Goal: Task Accomplishment & Management: Use online tool/utility

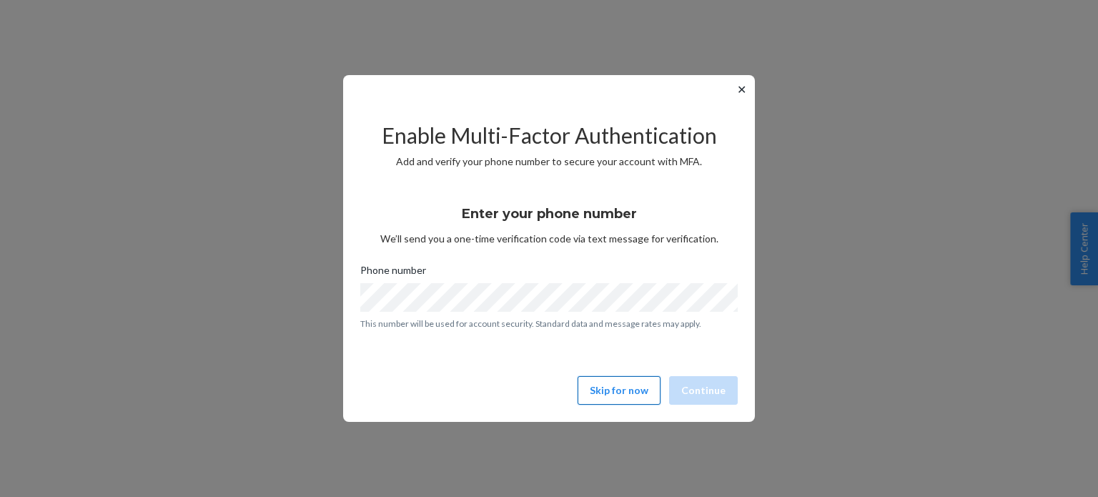
click at [614, 400] on button "Skip for now" at bounding box center [619, 390] width 83 height 29
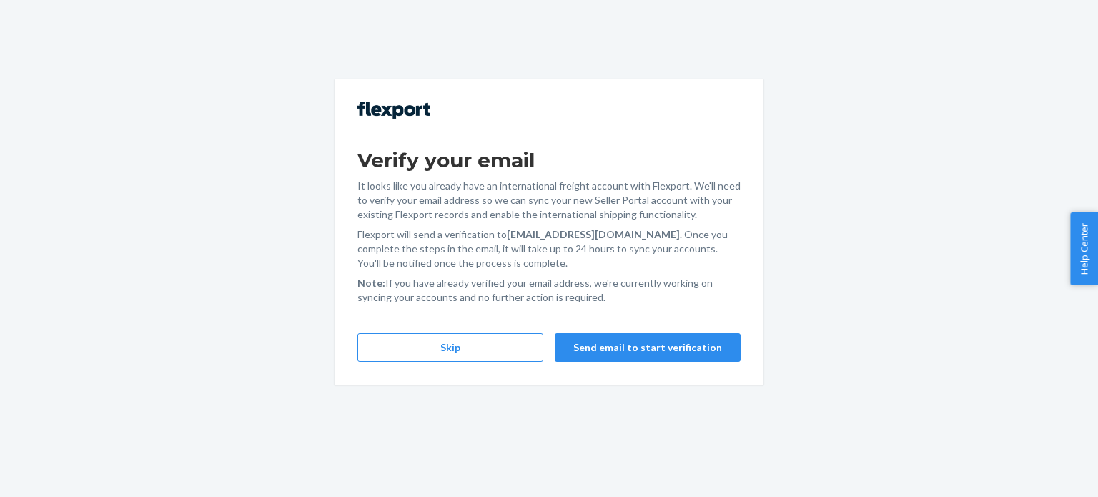
click at [451, 371] on div "Verify your email It looks like you already have an international freight accou…" at bounding box center [549, 232] width 429 height 306
click at [453, 346] on button "Skip" at bounding box center [451, 347] width 186 height 29
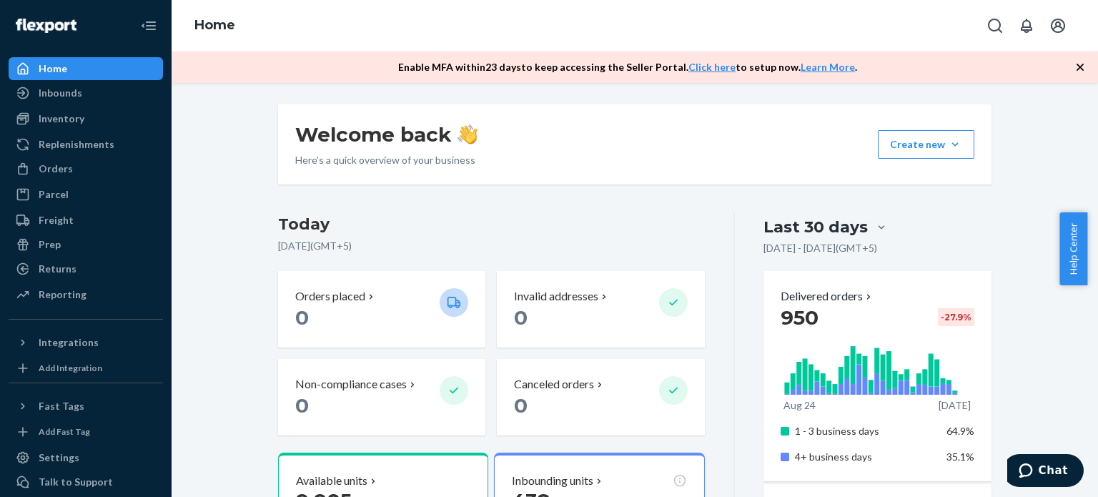
scroll to position [80, 0]
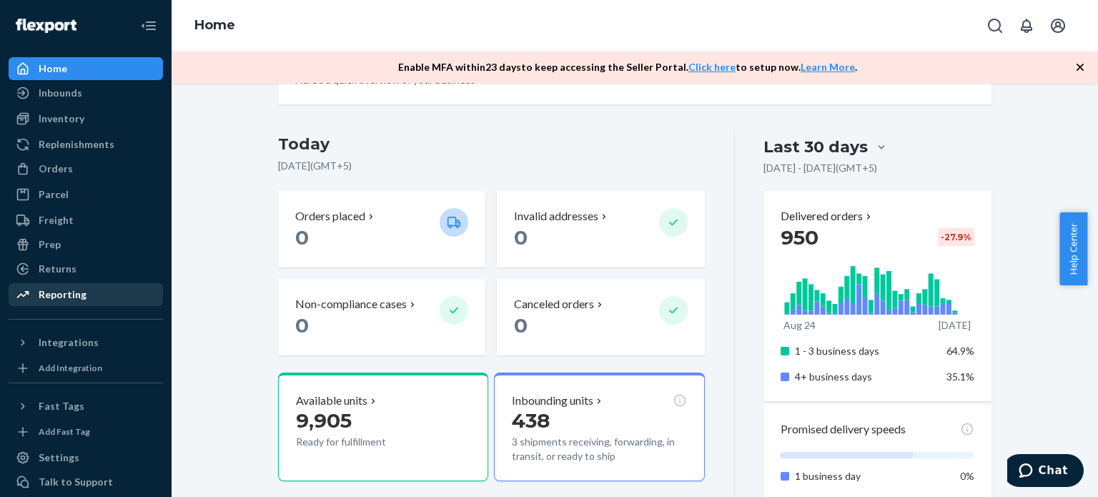
click at [84, 297] on div "Reporting" at bounding box center [86, 295] width 152 height 20
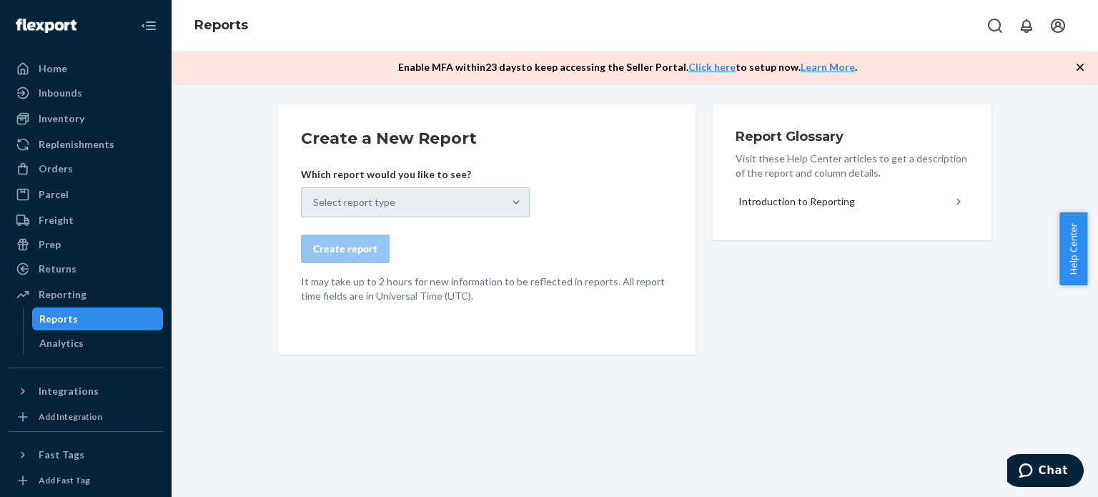
click at [1077, 56] on div "Enable MFA [DATE] to keep accessing the Seller Portal. Click here to setup now.…" at bounding box center [635, 66] width 927 height 31
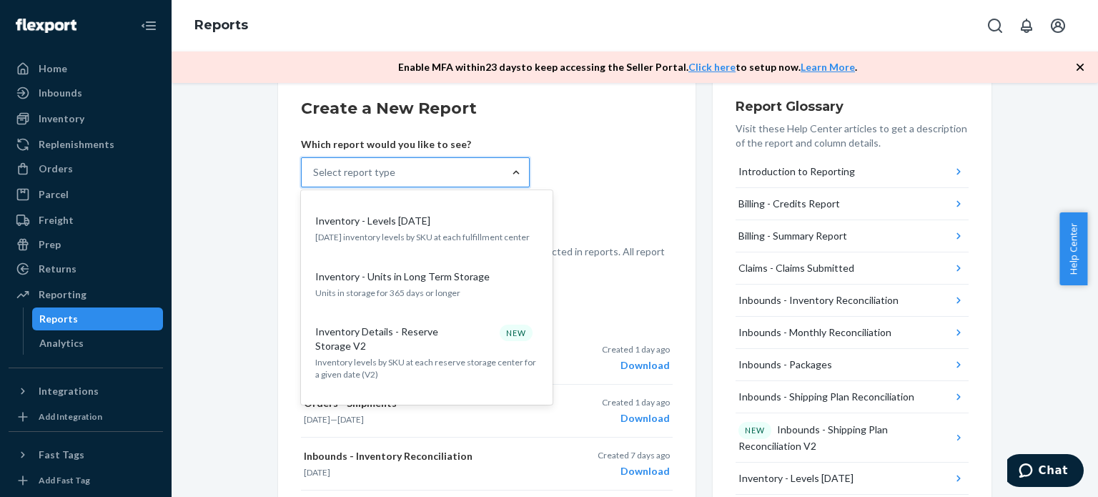
scroll to position [974, 0]
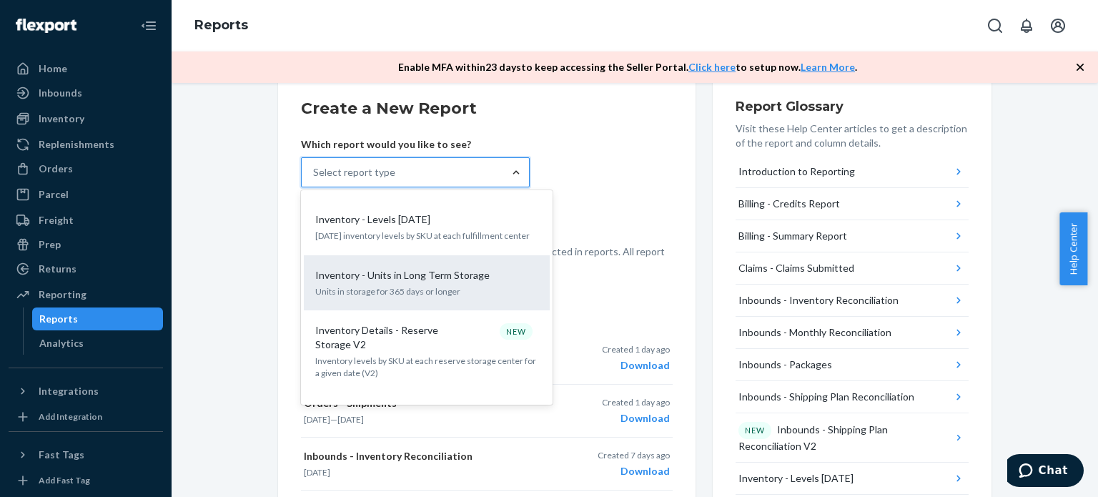
click at [413, 268] on p "Inventory - Units in Long Term Storage" at bounding box center [402, 275] width 174 height 14
click at [315, 179] on input "option Inventory - Units in Long Term Storage focused, 16 of 32. 32 results ava…" at bounding box center [313, 172] width 1 height 14
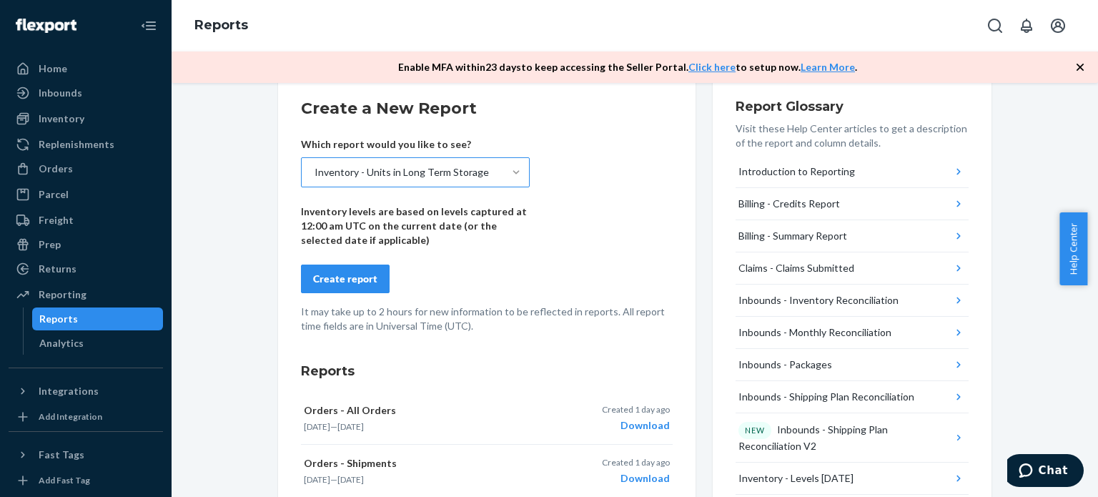
click at [351, 275] on div "Create report" at bounding box center [345, 279] width 64 height 14
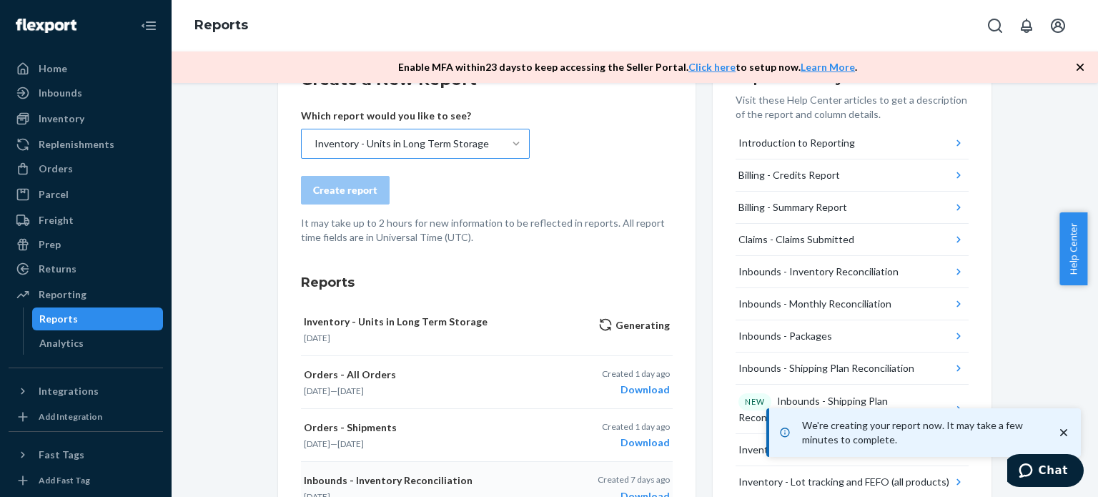
scroll to position [0, 0]
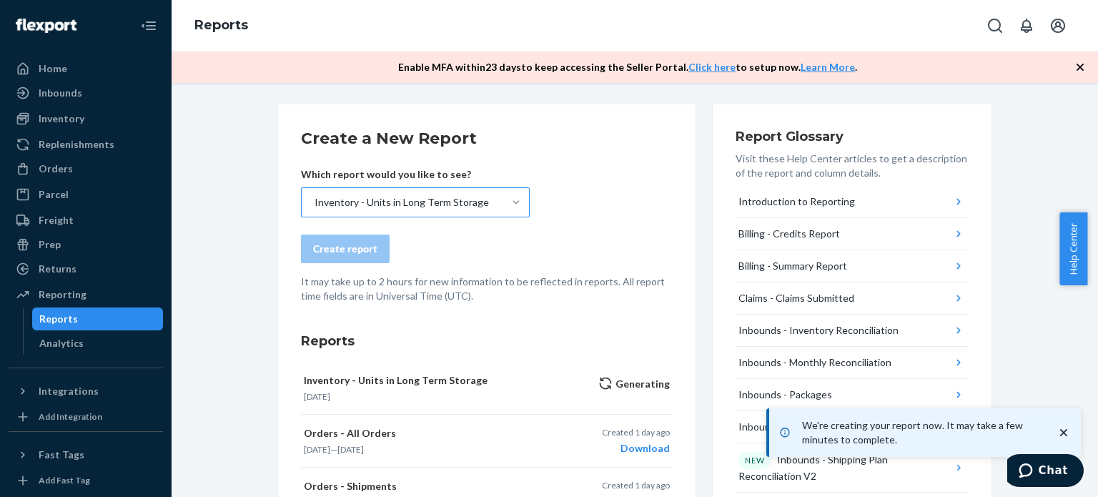
click at [1084, 69] on icon "button" at bounding box center [1080, 67] width 14 height 14
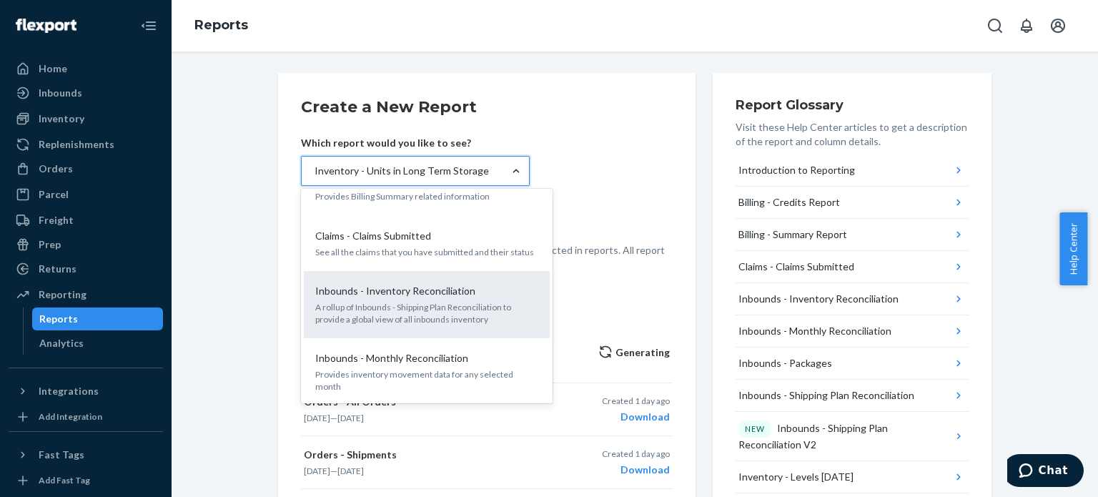
scroll to position [154, 0]
click at [400, 300] on p "A rollup of Inbounds - Shipping Plan Reconciliation to provide a global view of…" at bounding box center [426, 312] width 223 height 24
click at [315, 178] on input "option Inventory - Units in Long Term Storage, selected. option Inbounds - Inve…" at bounding box center [313, 171] width 1 height 14
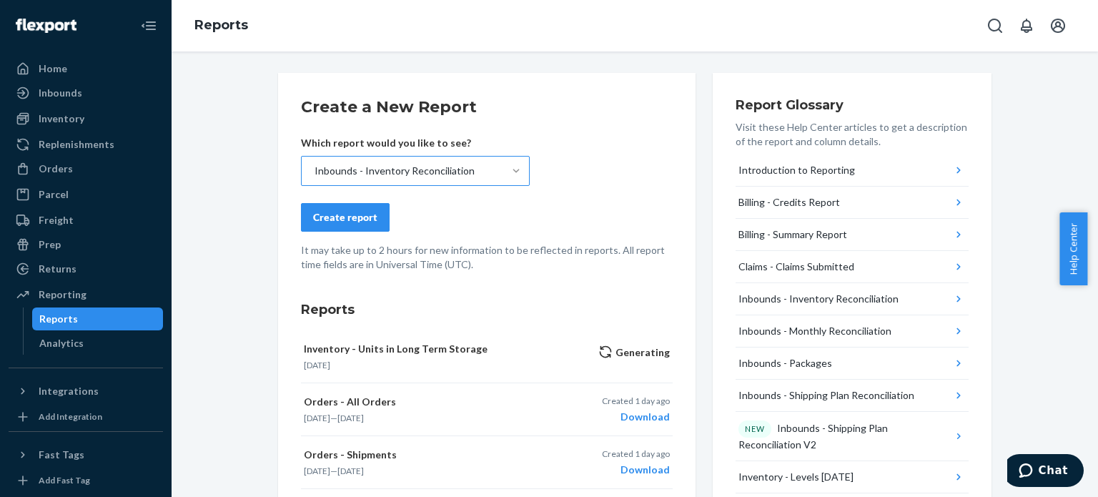
click at [350, 222] on div "Create report" at bounding box center [345, 217] width 64 height 14
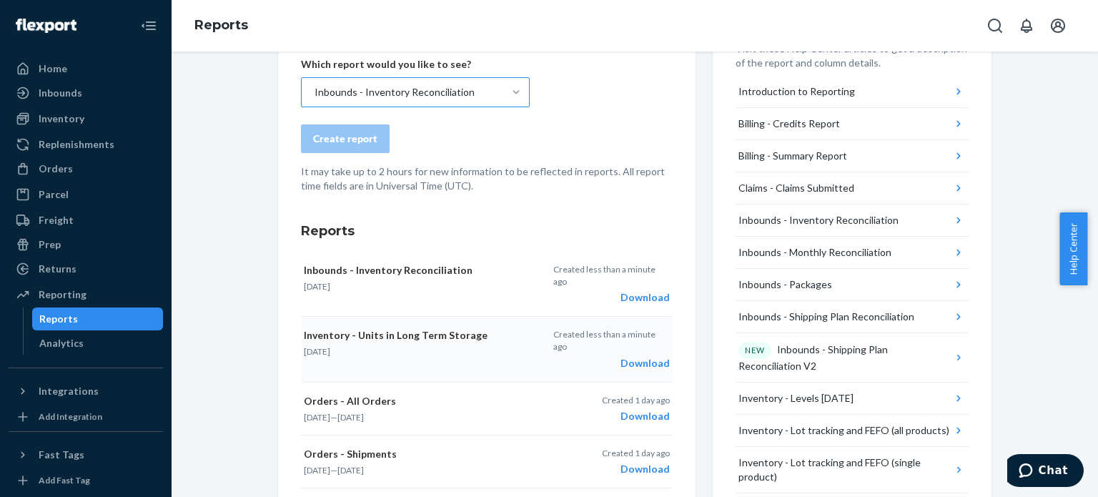
scroll to position [79, 0]
click at [630, 355] on div "Download" at bounding box center [611, 362] width 117 height 14
click at [650, 290] on div "Download" at bounding box center [611, 297] width 117 height 14
